Goal: Task Accomplishment & Management: Complete application form

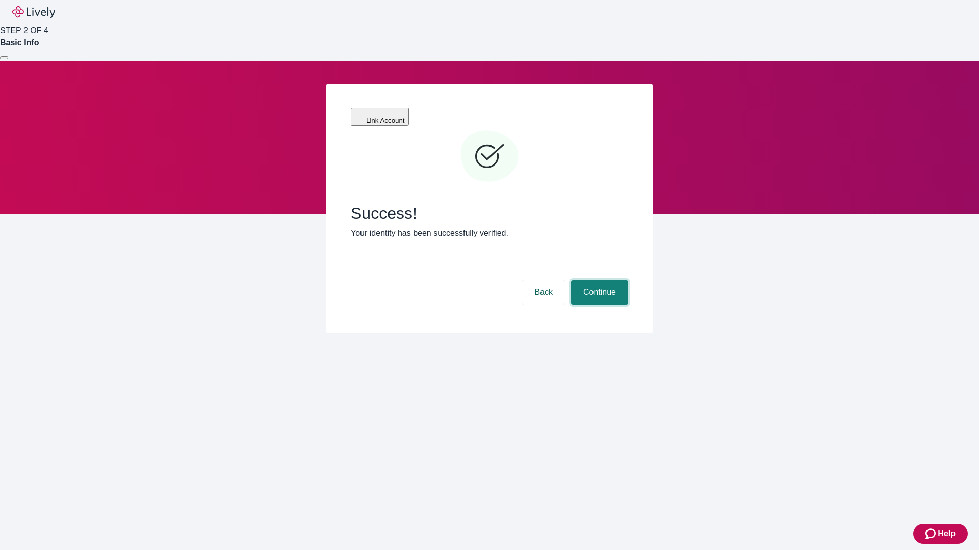
click at [598, 280] on button "Continue" at bounding box center [599, 292] width 57 height 24
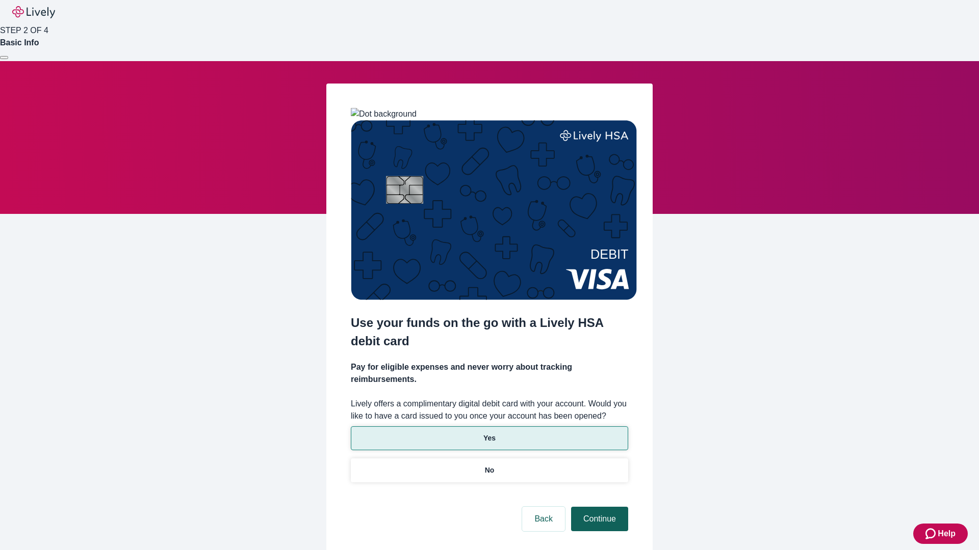
click at [489, 433] on p "Yes" at bounding box center [489, 438] width 12 height 11
click at [598, 507] on button "Continue" at bounding box center [599, 519] width 57 height 24
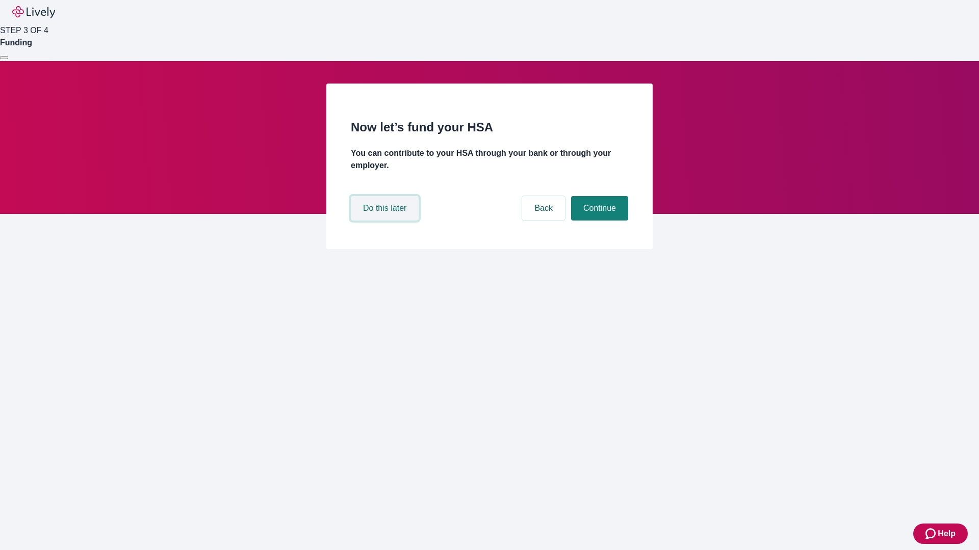
click at [386, 221] on button "Do this later" at bounding box center [385, 208] width 68 height 24
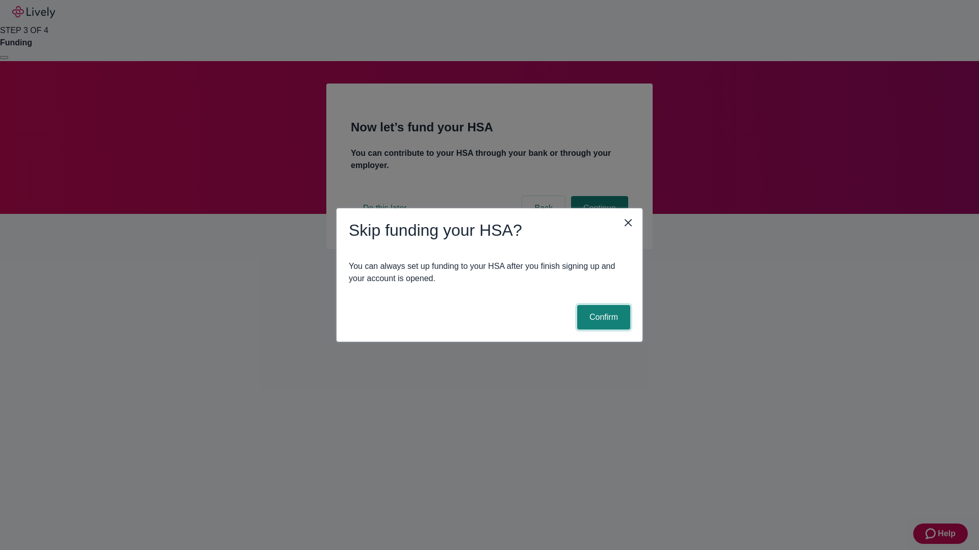
click at [602, 318] on button "Confirm" at bounding box center [603, 317] width 53 height 24
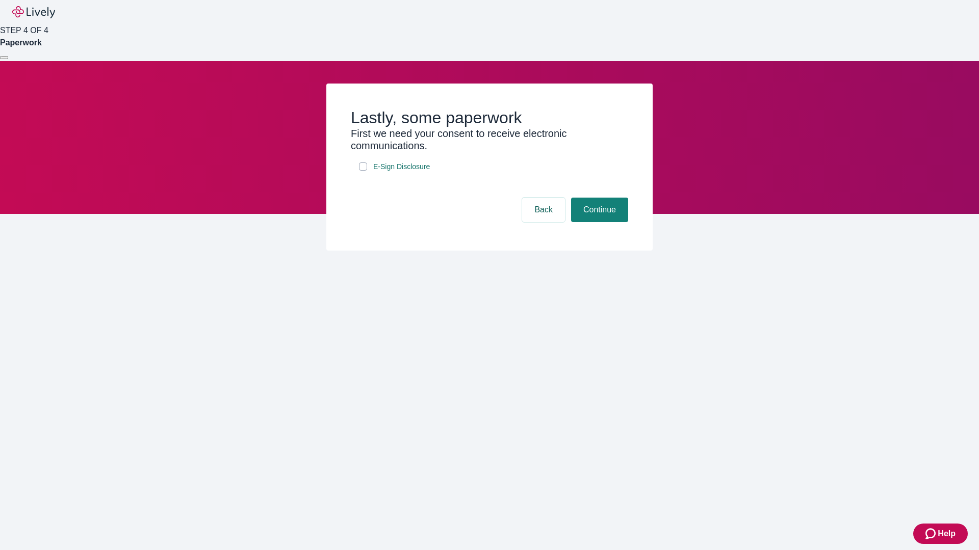
click at [363, 171] on input "E-Sign Disclosure" at bounding box center [363, 167] width 8 height 8
checkbox input "true"
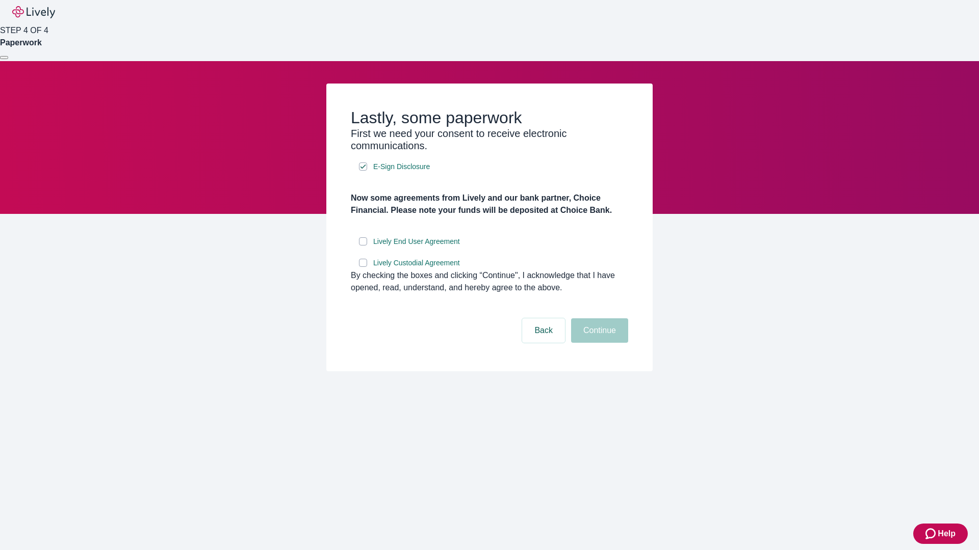
click at [363, 246] on input "Lively End User Agreement" at bounding box center [363, 242] width 8 height 8
checkbox input "true"
click at [363, 267] on input "Lively Custodial Agreement" at bounding box center [363, 263] width 8 height 8
checkbox input "true"
click at [598, 343] on button "Continue" at bounding box center [599, 331] width 57 height 24
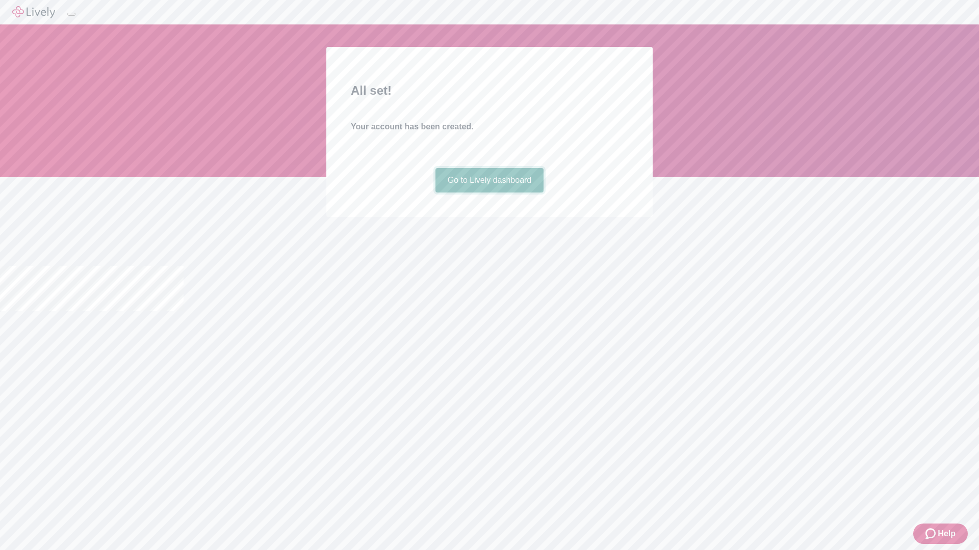
click at [489, 193] on link "Go to Lively dashboard" at bounding box center [489, 180] width 109 height 24
